Goal: Task Accomplishment & Management: Use online tool/utility

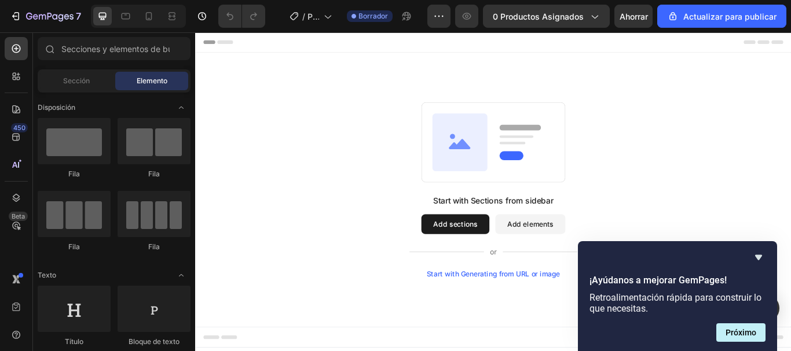
click at [757, 211] on div "Start with Sections from sidebar Add sections Add elements Start with Generatin…" at bounding box center [542, 216] width 611 height 205
click at [577, 24] on button "0 productos asignados" at bounding box center [546, 16] width 127 height 23
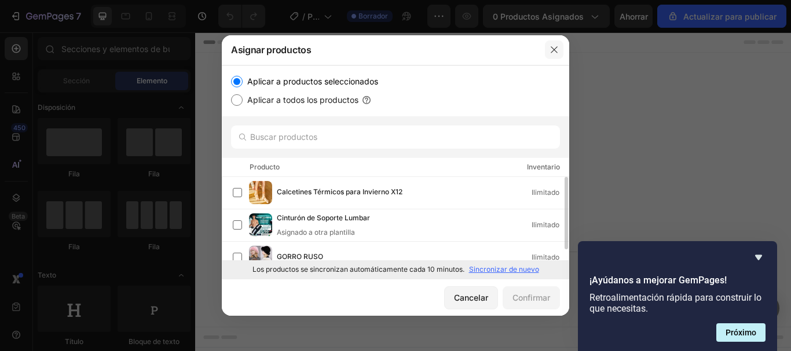
click at [555, 49] on icon "button" at bounding box center [554, 50] width 6 height 6
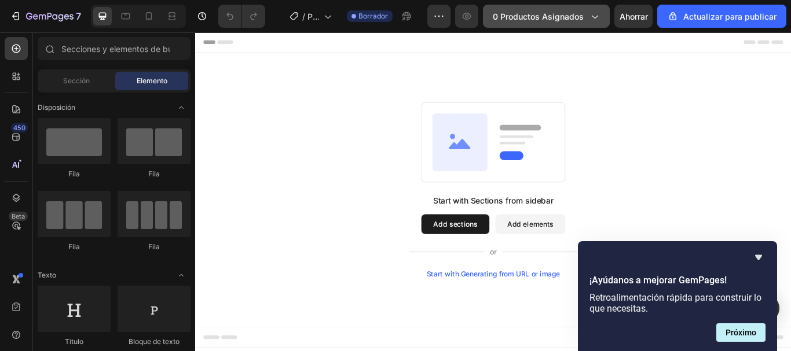
click at [593, 21] on icon "button" at bounding box center [594, 16] width 12 height 12
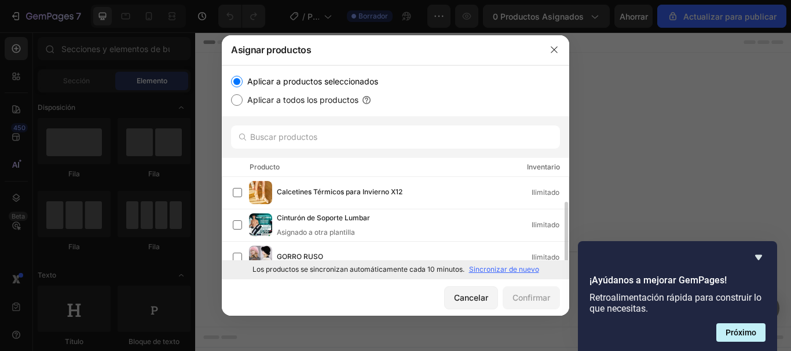
scroll to position [13, 0]
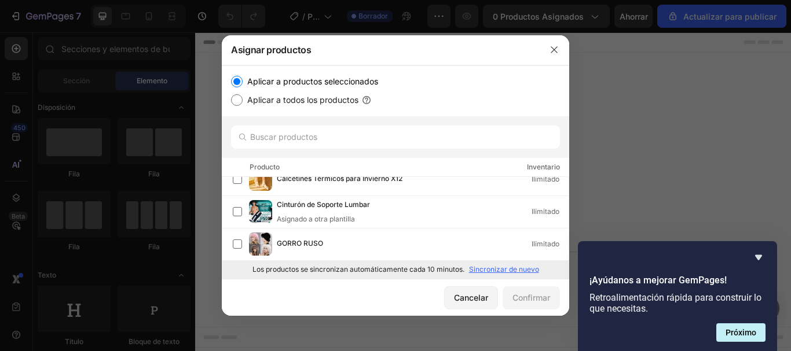
click at [514, 275] on p "Sincronizar de nuevo" at bounding box center [504, 270] width 70 height 10
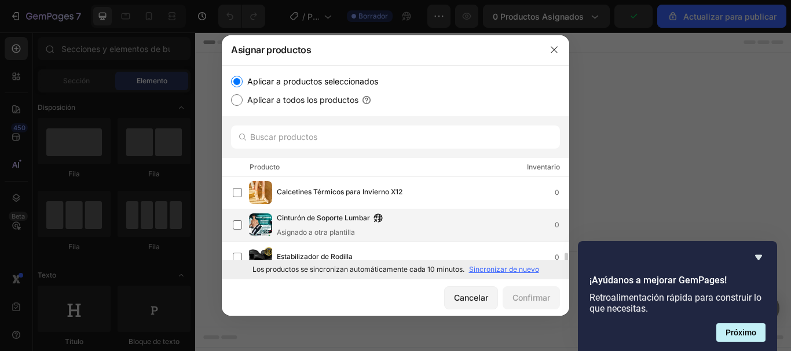
scroll to position [46, 0]
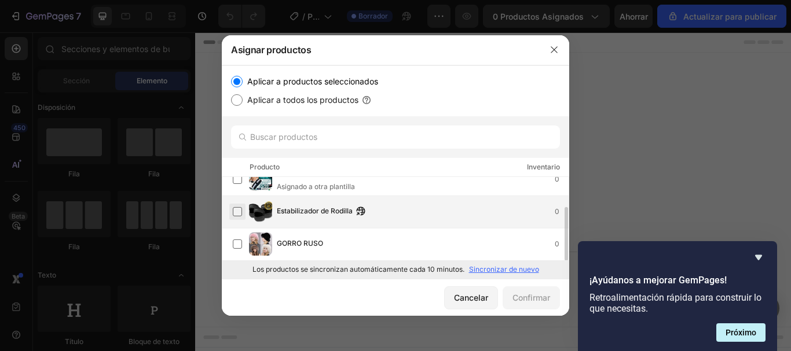
click at [233, 213] on label at bounding box center [237, 211] width 9 height 9
click at [538, 301] on font "Confirmar" at bounding box center [531, 298] width 38 height 10
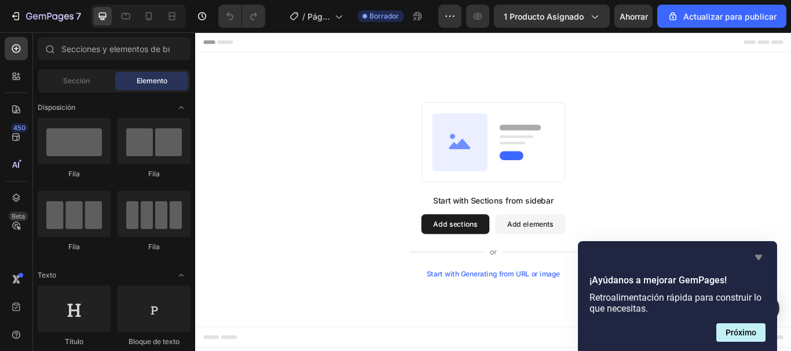
click at [756, 252] on icon "Ocultar encuesta" at bounding box center [759, 258] width 14 height 14
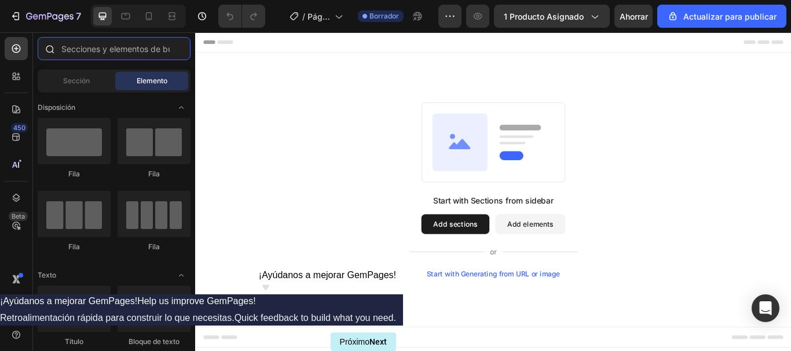
click at [83, 56] on input "text" at bounding box center [114, 48] width 153 height 23
click at [565, 261] on button "Add elements" at bounding box center [586, 256] width 82 height 23
click at [584, 262] on button "Add elements" at bounding box center [586, 256] width 82 height 23
click at [598, 261] on button "Add elements" at bounding box center [586, 256] width 82 height 23
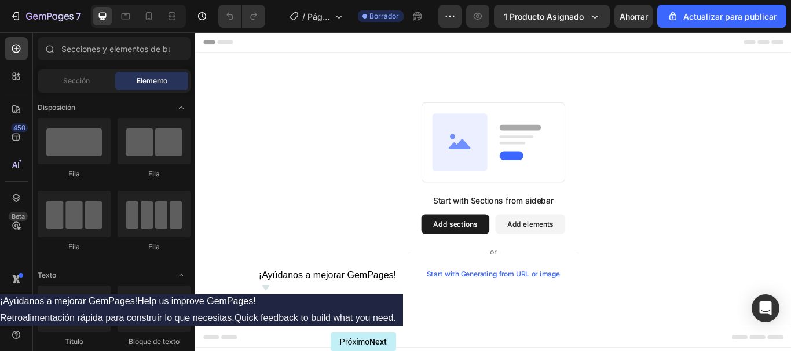
click at [598, 261] on button "Add elements" at bounding box center [586, 256] width 82 height 23
click at [591, 254] on button "Add elements" at bounding box center [586, 256] width 82 height 23
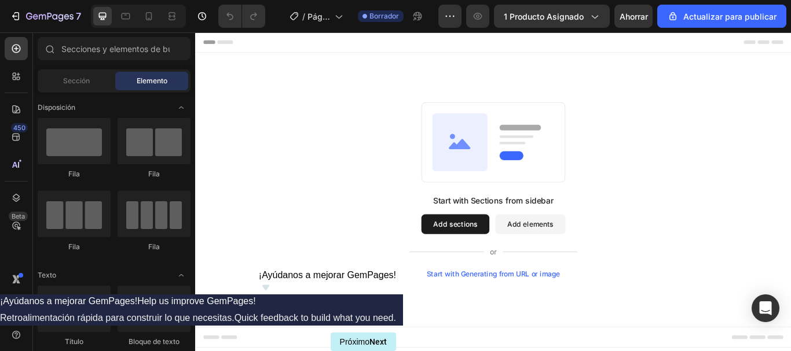
click at [591, 254] on button "Add elements" at bounding box center [586, 256] width 82 height 23
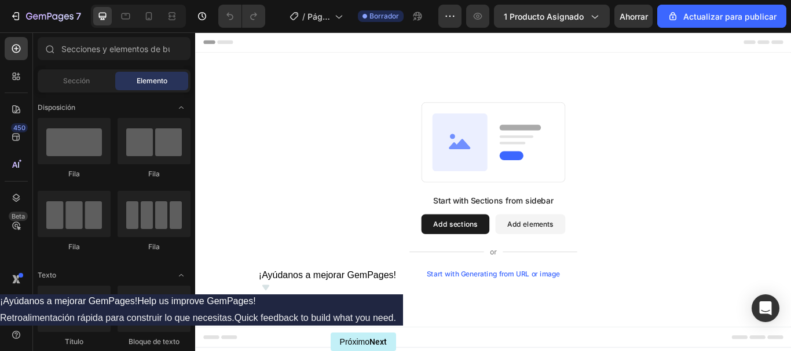
click at [591, 254] on button "Add elements" at bounding box center [586, 256] width 82 height 23
click at [523, 254] on button "Add sections" at bounding box center [498, 256] width 79 height 23
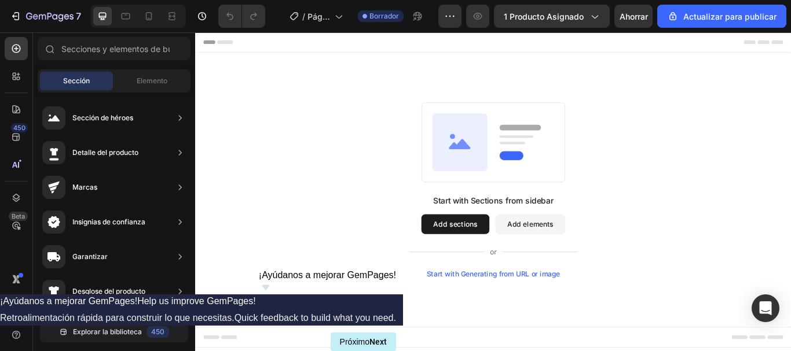
click at [570, 254] on button "Add elements" at bounding box center [586, 256] width 82 height 23
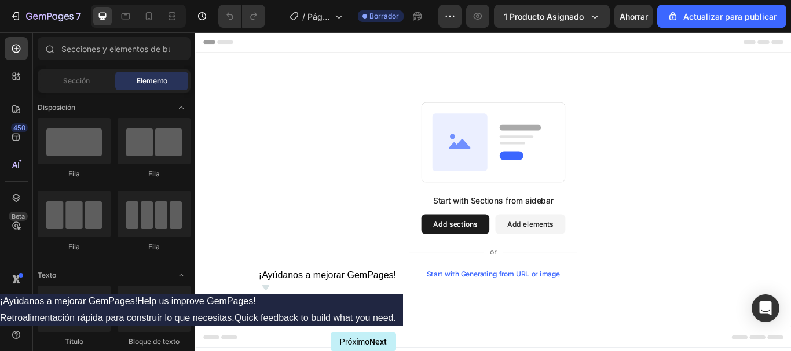
click at [570, 254] on button "Add elements" at bounding box center [586, 256] width 82 height 23
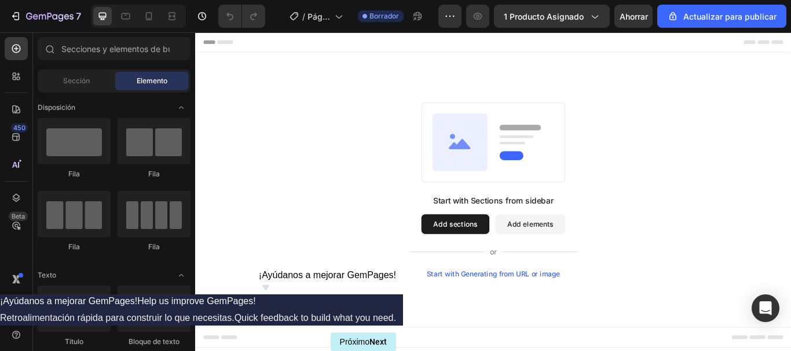
click at [570, 254] on button "Add elements" at bounding box center [586, 256] width 82 height 23
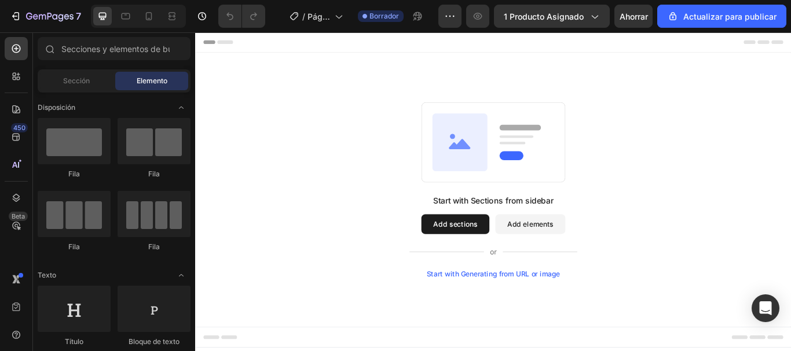
click at [567, 258] on button "Add elements" at bounding box center [586, 256] width 82 height 23
click at [521, 261] on button "Add sections" at bounding box center [498, 256] width 79 height 23
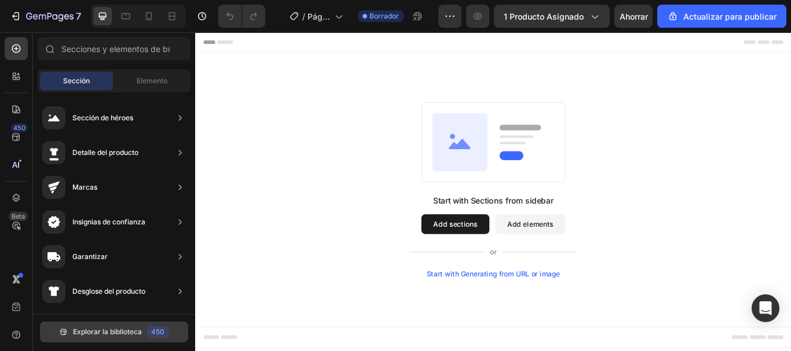
click at [97, 325] on button "Explorar la biblioteca 450" at bounding box center [114, 332] width 148 height 21
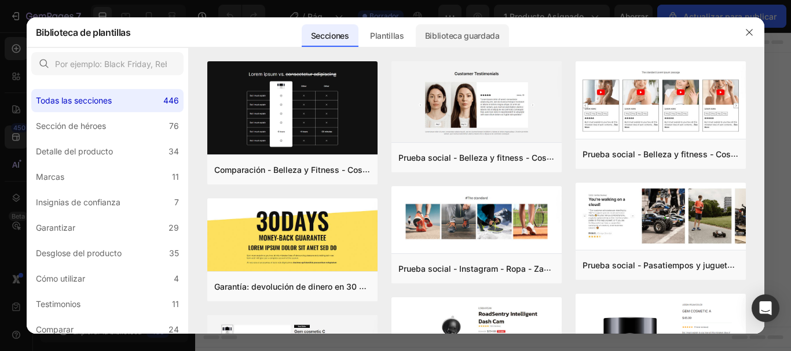
click at [428, 40] on font "Biblioteca guardada" at bounding box center [462, 36] width 75 height 10
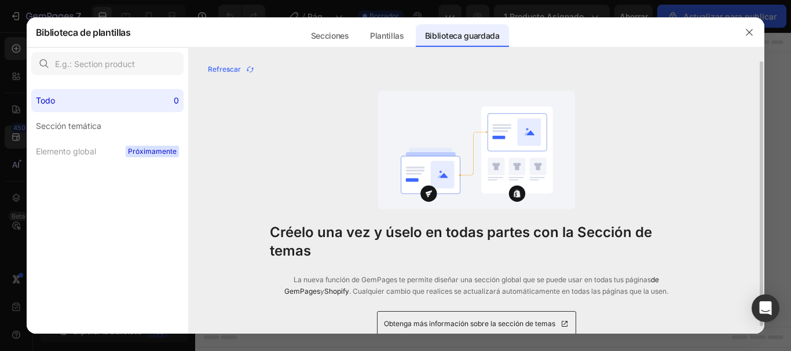
scroll to position [7, 0]
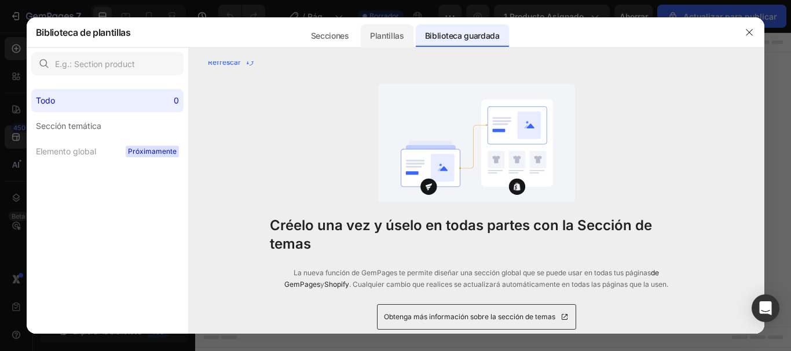
click at [400, 27] on div "Plantillas" at bounding box center [387, 35] width 53 height 23
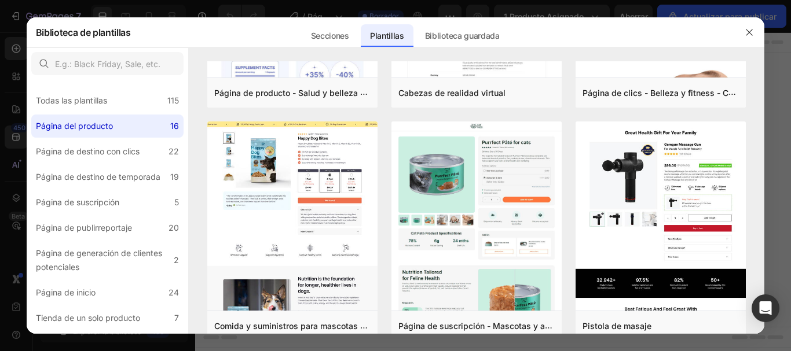
scroll to position [0, 0]
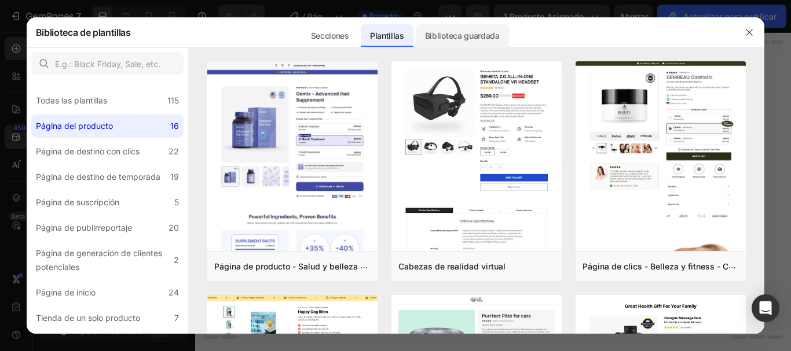
click at [461, 36] on font "Biblioteca guardada" at bounding box center [462, 36] width 75 height 10
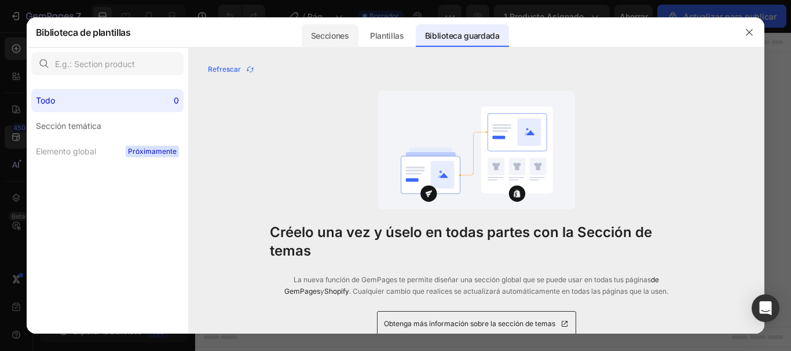
click at [338, 39] on font "Secciones" at bounding box center [330, 36] width 38 height 10
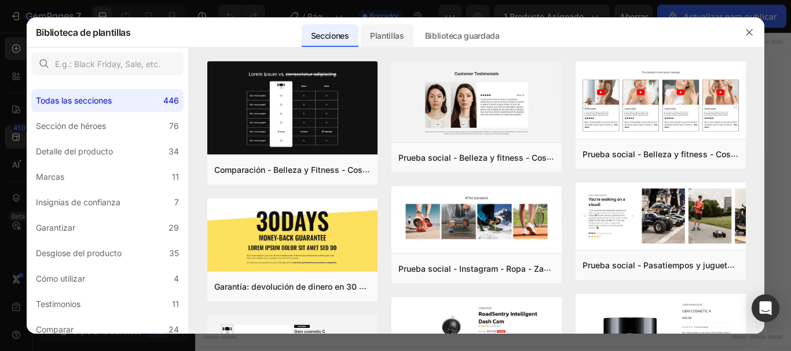
click at [390, 28] on div "Plantillas" at bounding box center [387, 35] width 53 height 23
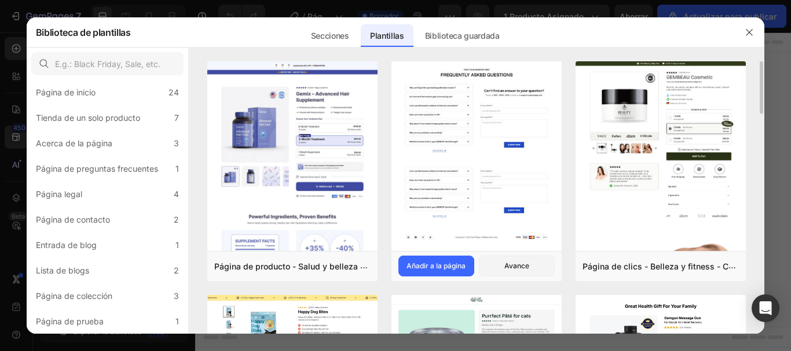
scroll to position [27, 0]
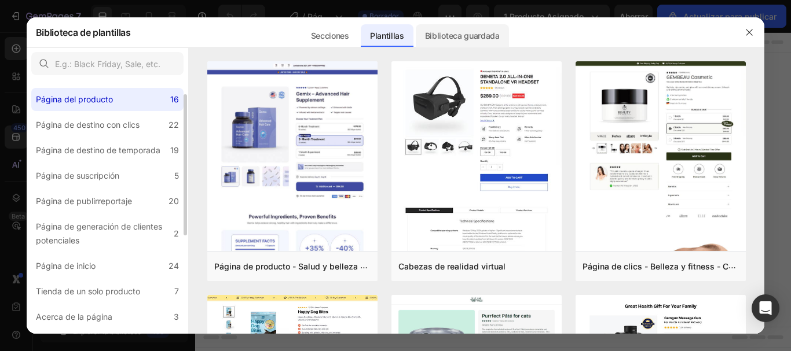
click at [464, 32] on font "Biblioteca guardada" at bounding box center [462, 36] width 75 height 10
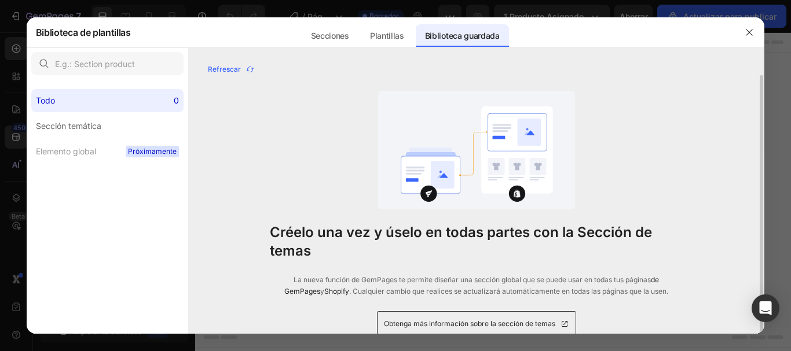
scroll to position [7, 0]
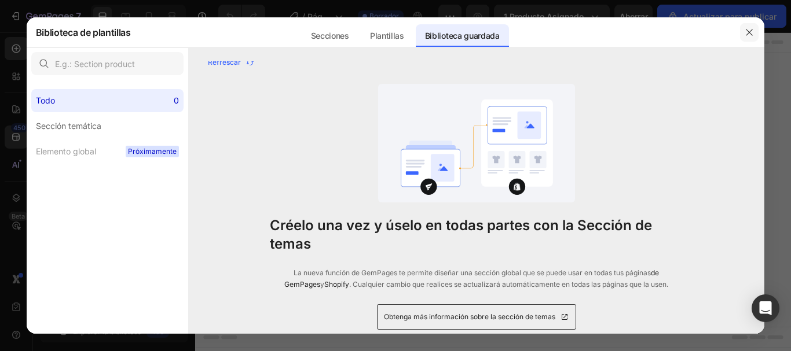
click at [754, 31] on icon "button" at bounding box center [749, 32] width 9 height 9
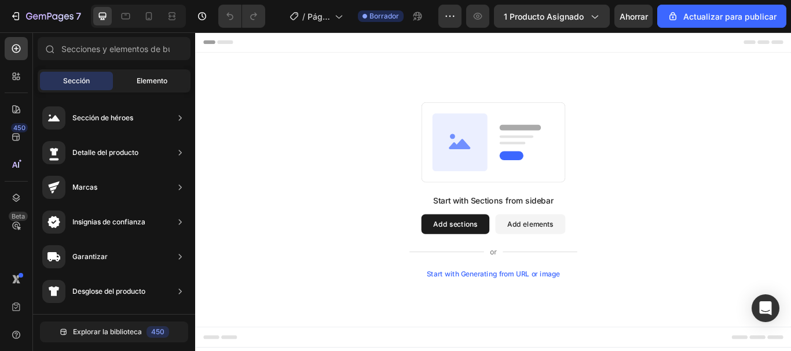
click at [150, 89] on div "Elemento" at bounding box center [151, 81] width 73 height 19
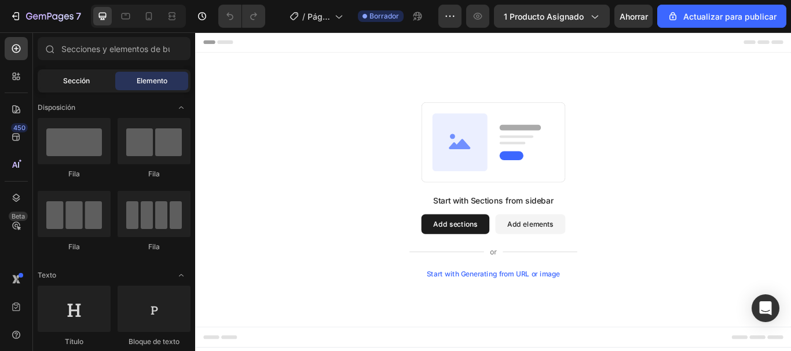
click at [93, 80] on div "Sección" at bounding box center [76, 81] width 73 height 19
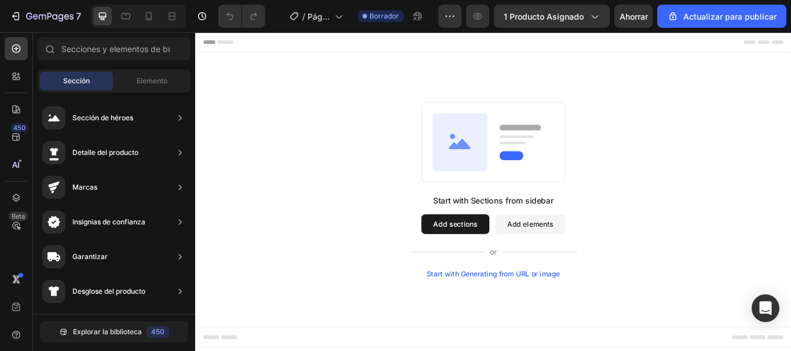
click at [585, 269] on div "Start with Sections from sidebar Add sections Add elements Start with Generatin…" at bounding box center [543, 270] width 196 height 97
click at [591, 262] on button "Add elements" at bounding box center [586, 256] width 82 height 23
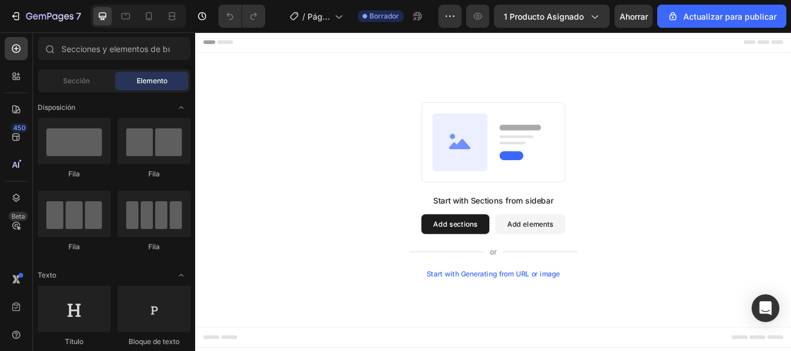
click at [591, 262] on button "Add elements" at bounding box center [586, 256] width 82 height 23
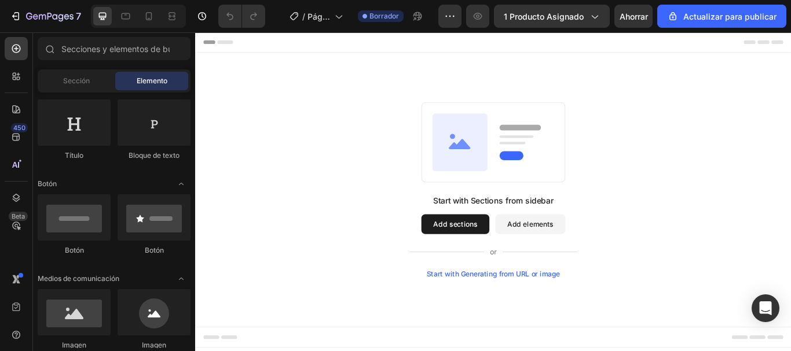
scroll to position [0, 0]
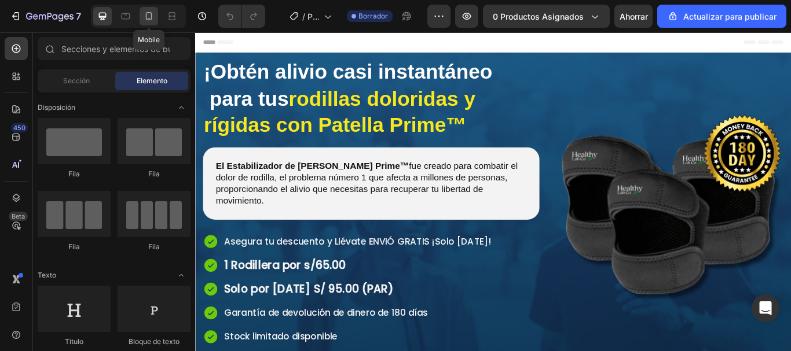
click at [147, 20] on icon at bounding box center [149, 16] width 6 height 8
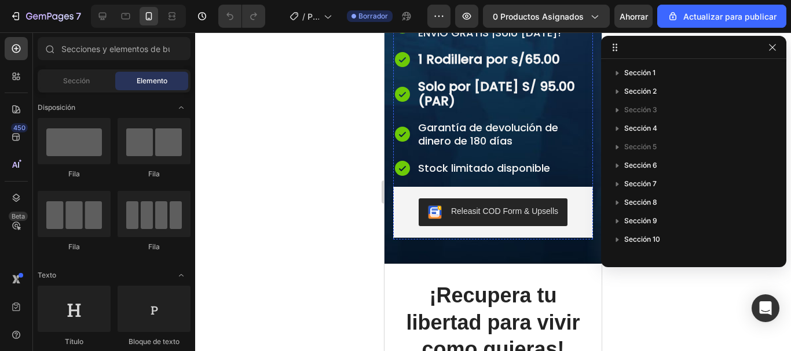
scroll to position [521, 0]
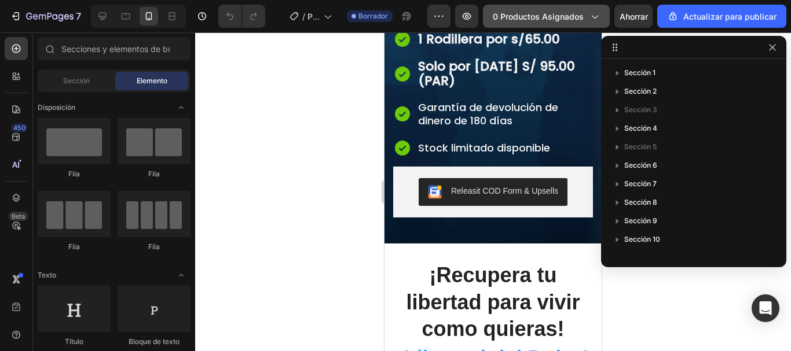
click at [560, 15] on font "0 productos asignados" at bounding box center [538, 17] width 91 height 10
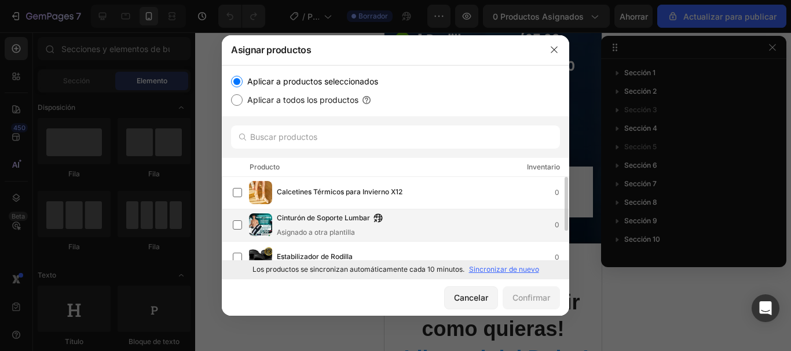
scroll to position [0, 0]
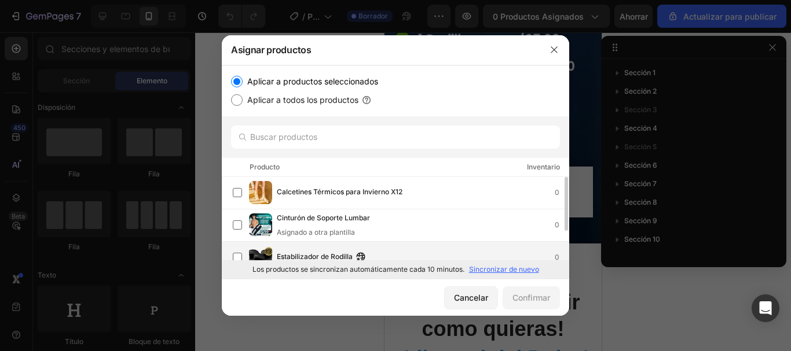
click at [291, 251] on span "Estabilizador de Rodilla" at bounding box center [315, 257] width 76 height 13
click at [544, 301] on font "Confirmar" at bounding box center [531, 298] width 38 height 10
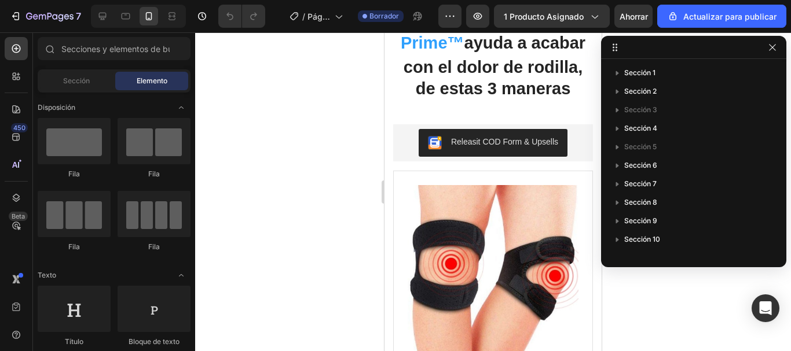
scroll to position [3626, 0]
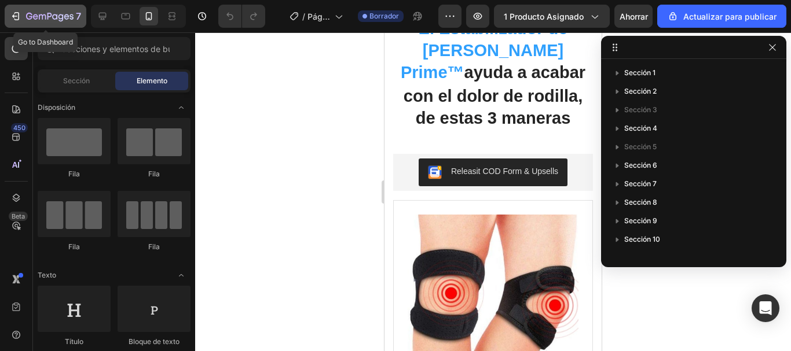
click at [13, 19] on icon "button" at bounding box center [16, 16] width 12 height 12
